Goal: Contribute content: Add original content to the website for others to see

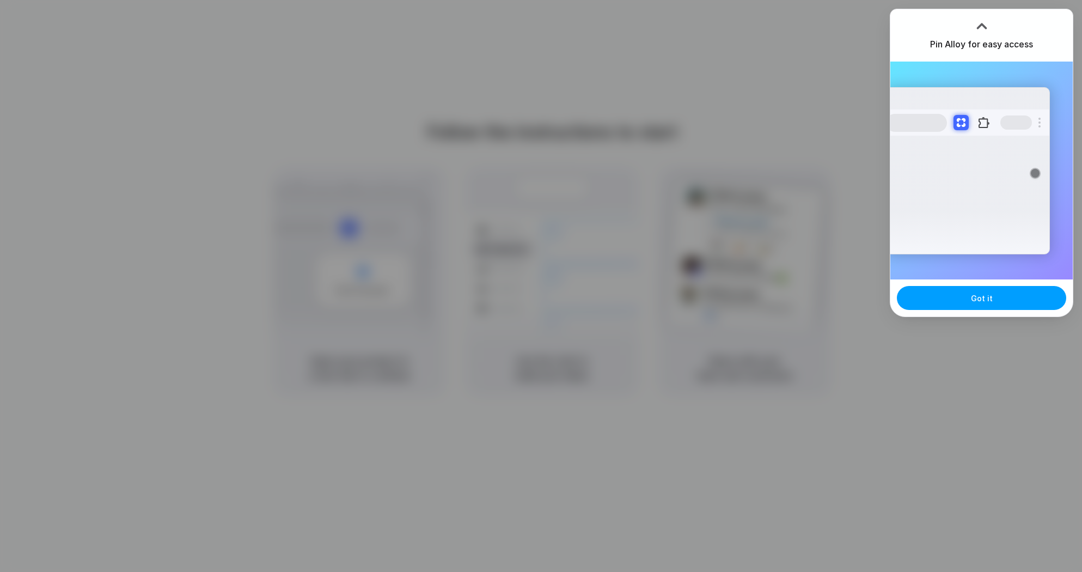
click at [1011, 309] on button "Got it" at bounding box center [981, 298] width 169 height 24
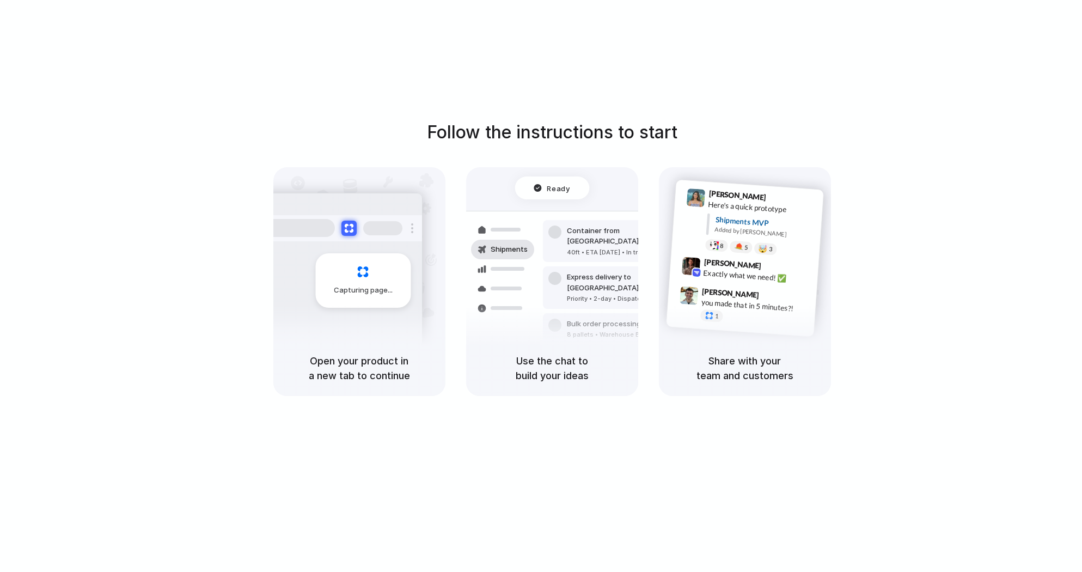
drag, startPoint x: 558, startPoint y: 209, endPoint x: 559, endPoint y: 187, distance: 21.3
click at [558, 208] on div "Ready Shipments Container from Shanghai 40ft • ETA Dec 28 • In transit Express …" at bounding box center [552, 270] width 185 height 188
click at [559, 187] on span "Ready" at bounding box center [558, 187] width 23 height 11
click at [359, 220] on div at bounding box center [340, 228] width 163 height 26
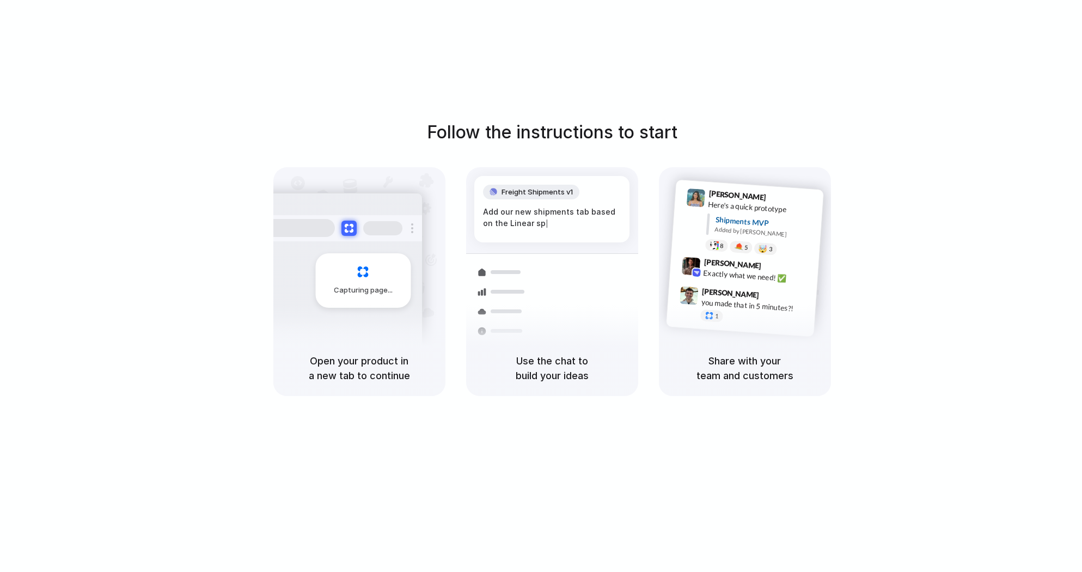
drag, startPoint x: 475, startPoint y: 214, endPoint x: 704, endPoint y: 168, distance: 233.3
click at [722, 187] on div "Capturing page Open your product in a new tab to continue Freight Shipments v1 …" at bounding box center [552, 281] width 558 height 229
drag, startPoint x: 584, startPoint y: 136, endPoint x: 455, endPoint y: 141, distance: 128.6
click at [536, 141] on h1 "Follow the instructions to start" at bounding box center [552, 132] width 250 height 26
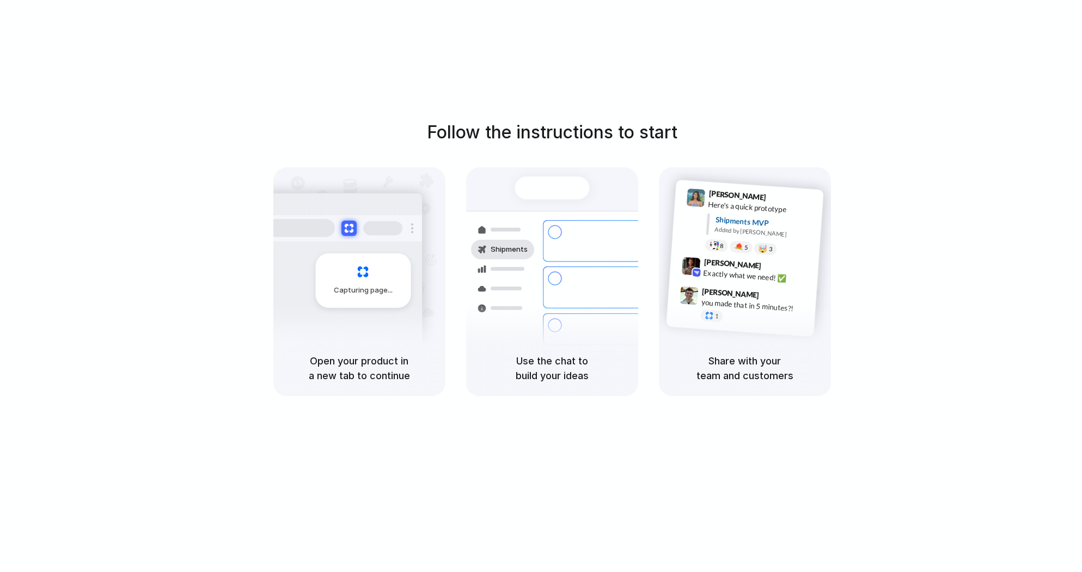
drag, startPoint x: 495, startPoint y: 152, endPoint x: 484, endPoint y: 165, distance: 17.0
click at [492, 158] on div "Follow the instructions to start Capturing page Open your product in a new tab …" at bounding box center [552, 257] width 1082 height 277
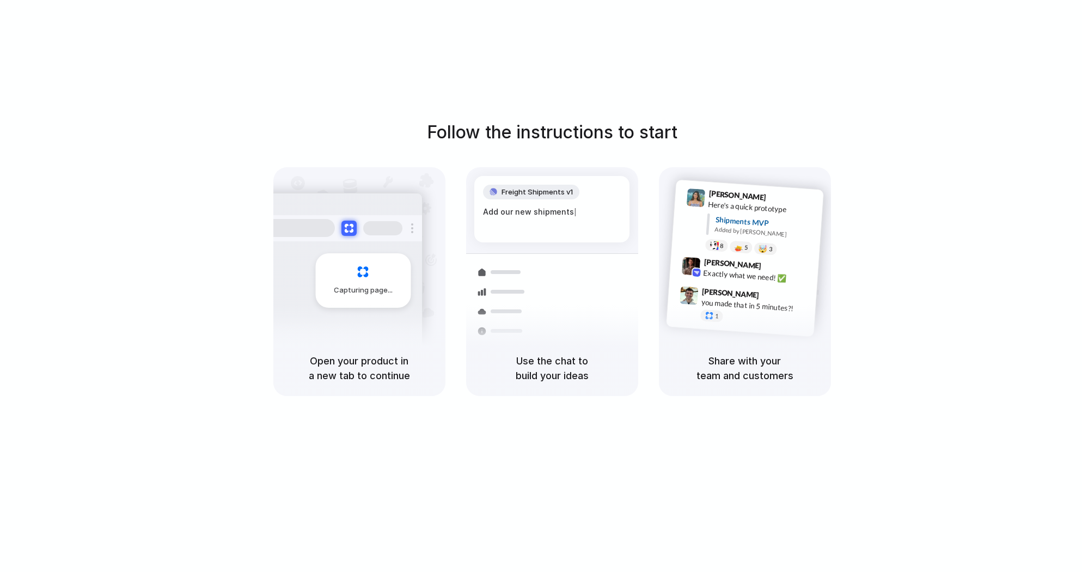
drag, startPoint x: 527, startPoint y: 245, endPoint x: 596, endPoint y: 386, distance: 157.3
click at [543, 291] on div "Freight Shipments v1 Add our new shipments | Shipments Container from Shanghai …" at bounding box center [552, 291] width 185 height 231
drag, startPoint x: 592, startPoint y: 387, endPoint x: 623, endPoint y: 366, distance: 38.1
click at [592, 387] on div "Use the chat to build your ideas" at bounding box center [552, 368] width 172 height 56
drag, startPoint x: 627, startPoint y: 365, endPoint x: 690, endPoint y: 351, distance: 64.2
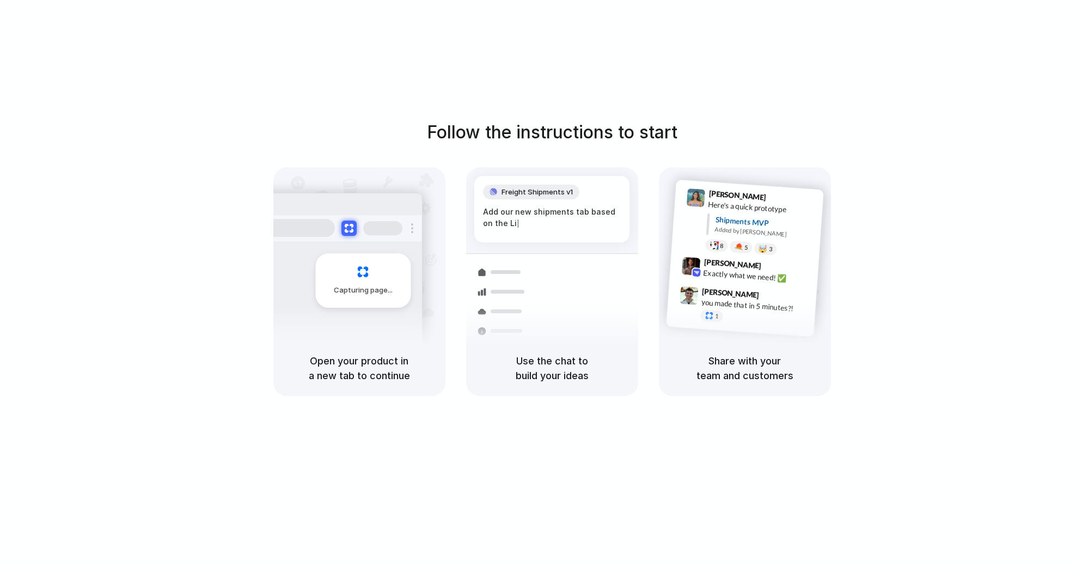
click at [671, 354] on div "Capturing page Open your product in a new tab to continue Freight Shipments v1 …" at bounding box center [552, 281] width 558 height 229
click at [725, 348] on div "Share with your team and customers" at bounding box center [745, 368] width 172 height 56
drag, startPoint x: 729, startPoint y: 348, endPoint x: 707, endPoint y: 338, distance: 24.1
click at [729, 346] on div "Share with your team and customers" at bounding box center [745, 368] width 172 height 56
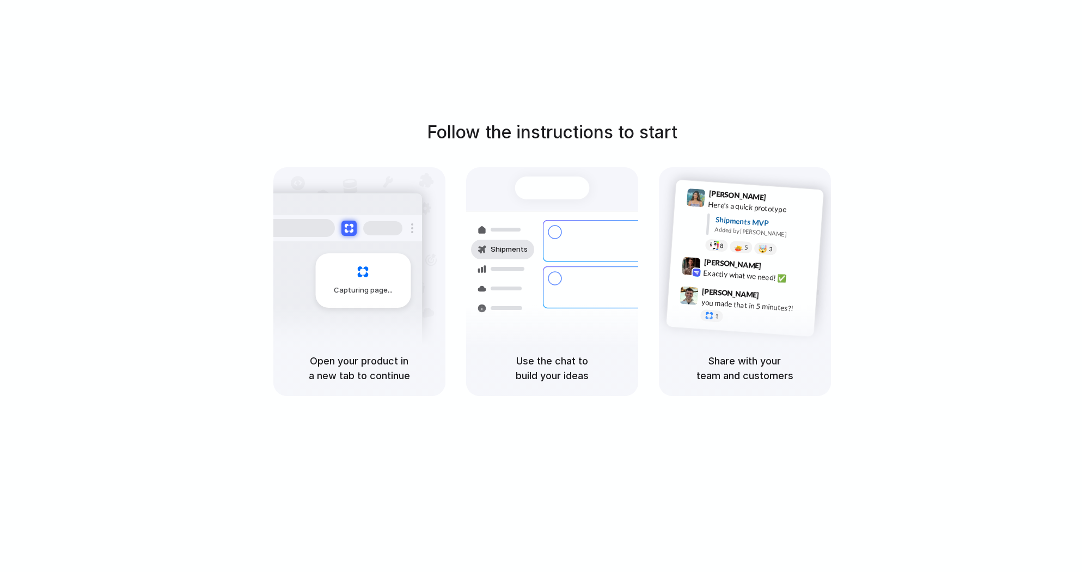
drag, startPoint x: 669, startPoint y: 226, endPoint x: 659, endPoint y: 225, distance: 9.3
click at [666, 226] on div "Lily Parker 9:41 AM Here's a quick prototype Shipments MVP Added by Alloy 8 5 🤯…" at bounding box center [745, 253] width 172 height 173
click at [528, 274] on div at bounding box center [502, 269] width 63 height 20
drag, startPoint x: 744, startPoint y: 352, endPoint x: 770, endPoint y: 242, distance: 112.5
click at [744, 350] on div "Share with your team and customers" at bounding box center [745, 368] width 172 height 56
